Goal: Task Accomplishment & Management: Use online tool/utility

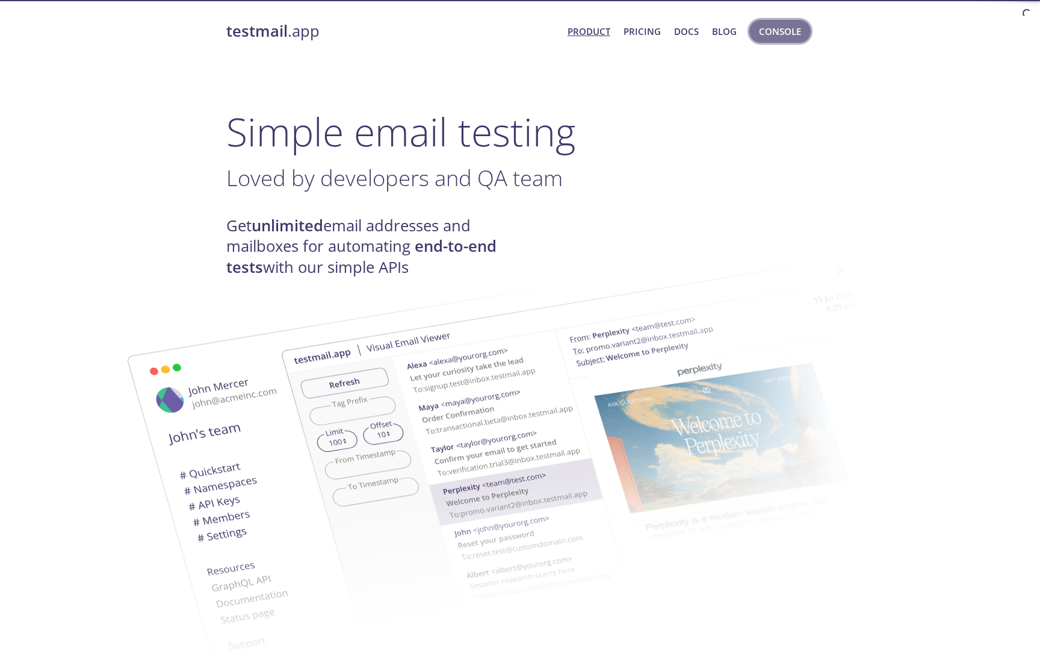
click at [773, 37] on span "Console" at bounding box center [780, 31] width 42 height 16
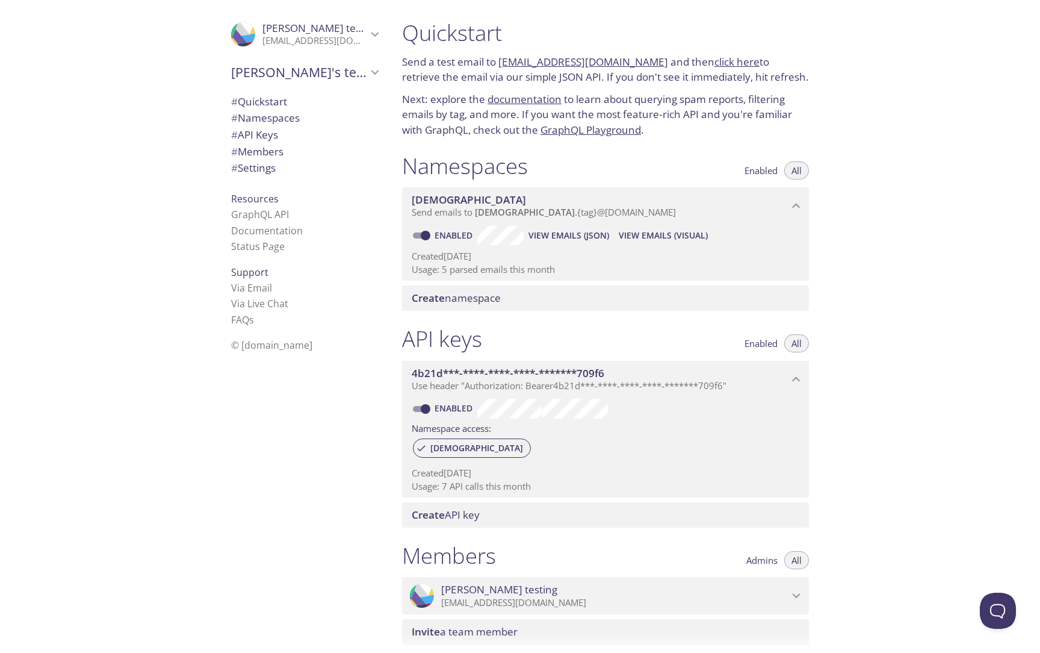
drag, startPoint x: 639, startPoint y: 61, endPoint x: 499, endPoint y: 58, distance: 140.3
click at [499, 58] on p "Send a test email to [EMAIL_ADDRESS][DOMAIN_NAME] and then click here to retrie…" at bounding box center [605, 69] width 407 height 31
copy link "[EMAIL_ADDRESS][DOMAIN_NAME]"
click at [621, 44] on h1 "Quickstart" at bounding box center [605, 32] width 407 height 27
click at [642, 60] on p "Send a test email to [EMAIL_ADDRESS][DOMAIN_NAME] and then click here to retrie…" at bounding box center [605, 69] width 407 height 31
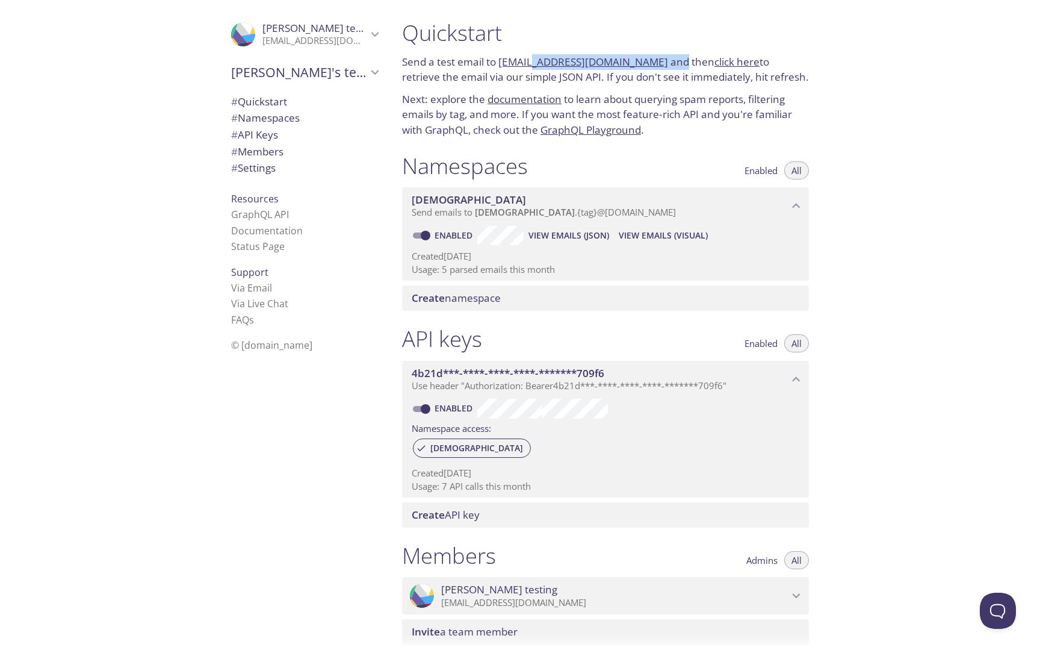
drag, startPoint x: 642, startPoint y: 60, endPoint x: 522, endPoint y: 61, distance: 119.8
click at [522, 61] on p "Send a test email to [EMAIL_ADDRESS][DOMAIN_NAME] and then click here to retrie…" at bounding box center [605, 69] width 407 height 31
click at [572, 39] on h1 "Quickstart" at bounding box center [605, 32] width 407 height 27
click at [508, 32] on h1 "Quickstart" at bounding box center [605, 32] width 407 height 27
drag, startPoint x: 498, startPoint y: 61, endPoint x: 614, endPoint y: 62, distance: 116.2
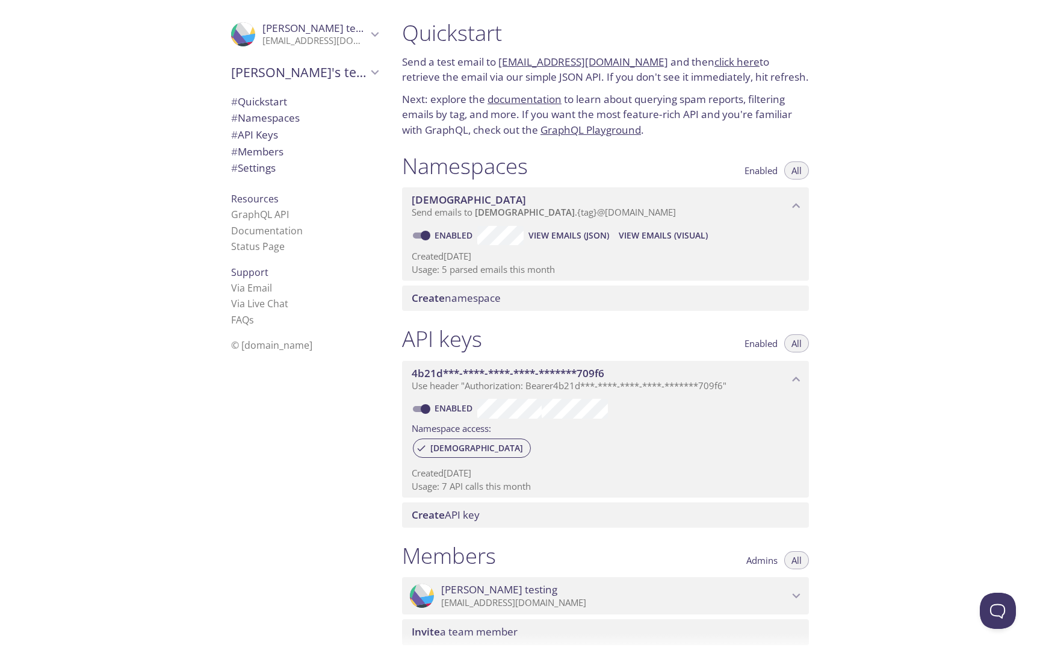
click at [614, 62] on p "Send a test email to [EMAIL_ADDRESS][DOMAIN_NAME] and then click here to retrie…" at bounding box center [605, 69] width 407 height 31
drag, startPoint x: 640, startPoint y: 61, endPoint x: 501, endPoint y: 63, distance: 139.7
click at [501, 63] on p "Send a test email to [EMAIL_ADDRESS][DOMAIN_NAME] and then click here to retrie…" at bounding box center [605, 69] width 407 height 31
copy link "[EMAIL_ADDRESS][DOMAIN_NAME]"
